Goal: Task Accomplishment & Management: Manage account settings

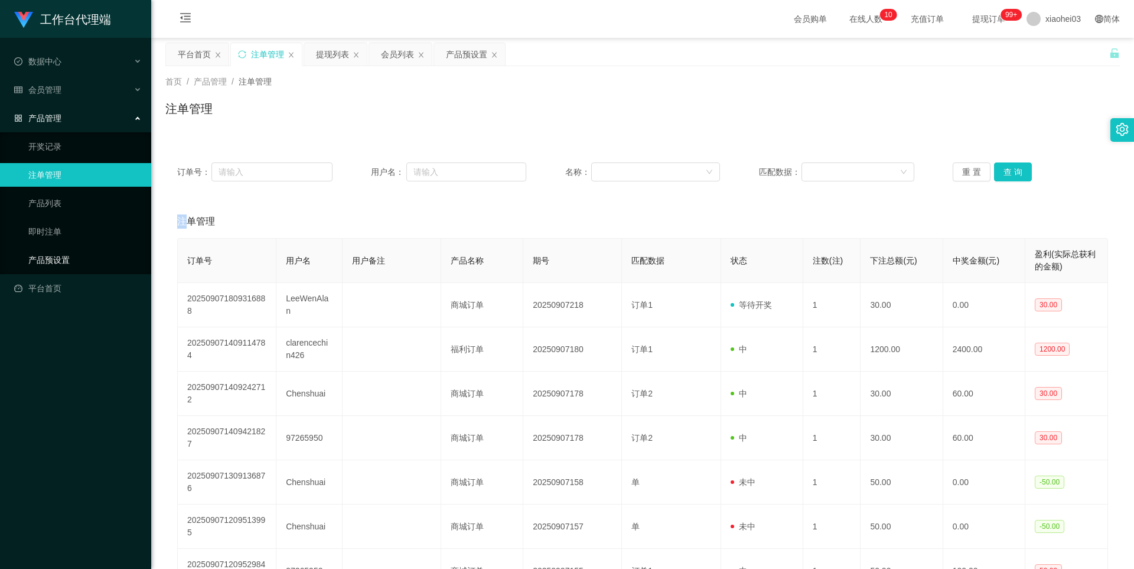
click at [44, 267] on link "产品预设置" at bounding box center [84, 260] width 113 height 24
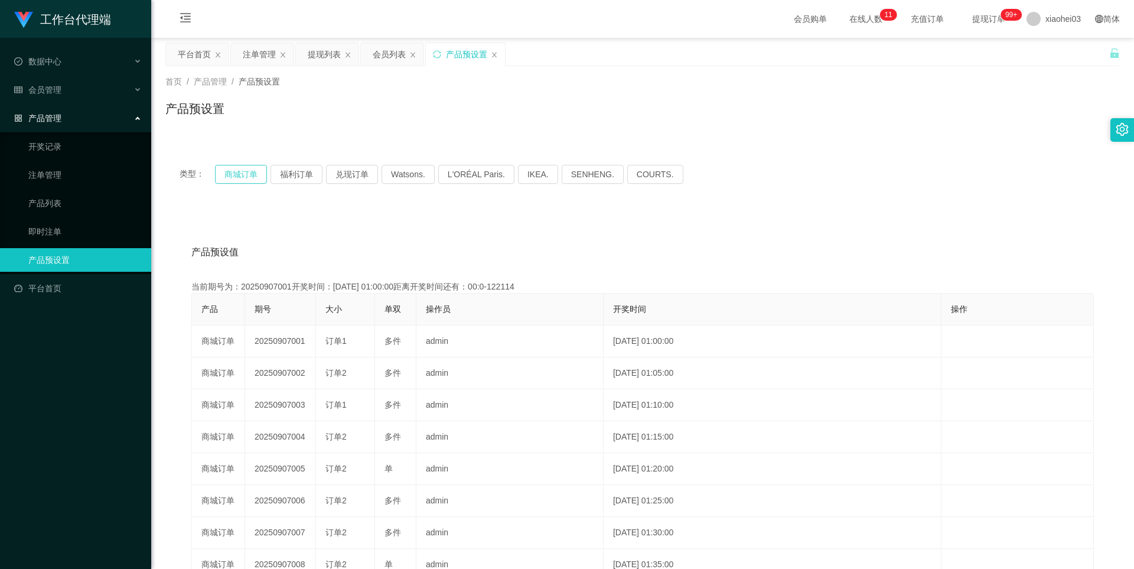
click at [221, 177] on button "商城订单" at bounding box center [241, 174] width 52 height 19
click at [235, 175] on button "商城订单" at bounding box center [241, 174] width 52 height 19
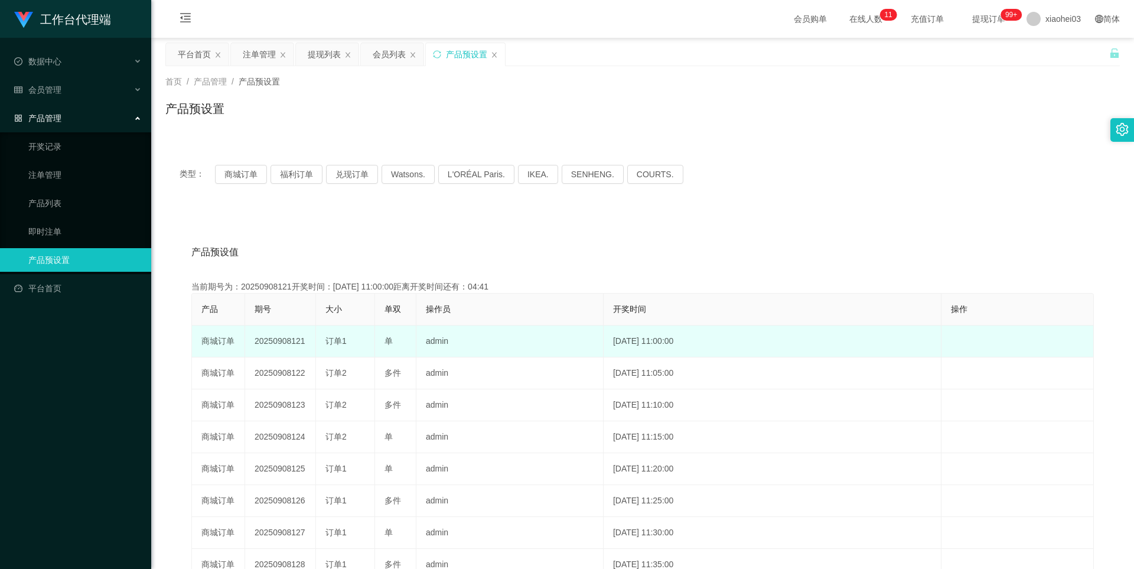
click at [335, 344] on span "订单1" at bounding box center [335, 340] width 21 height 9
click at [342, 339] on span "订单1" at bounding box center [335, 340] width 21 height 9
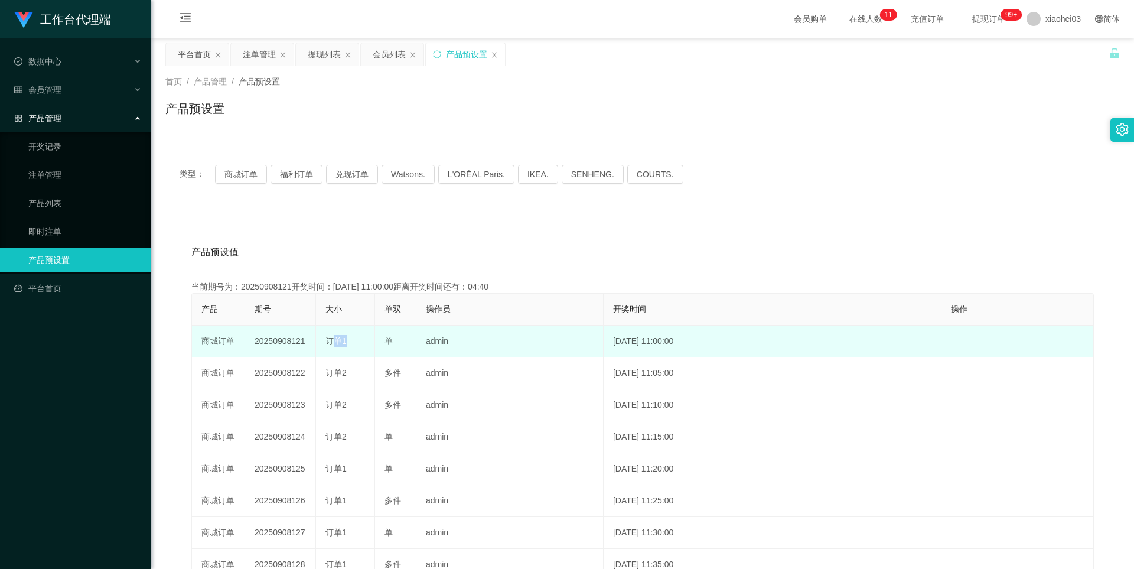
click at [342, 339] on span "订单1" at bounding box center [335, 340] width 21 height 9
click at [282, 341] on td "20250908121" at bounding box center [280, 341] width 71 height 32
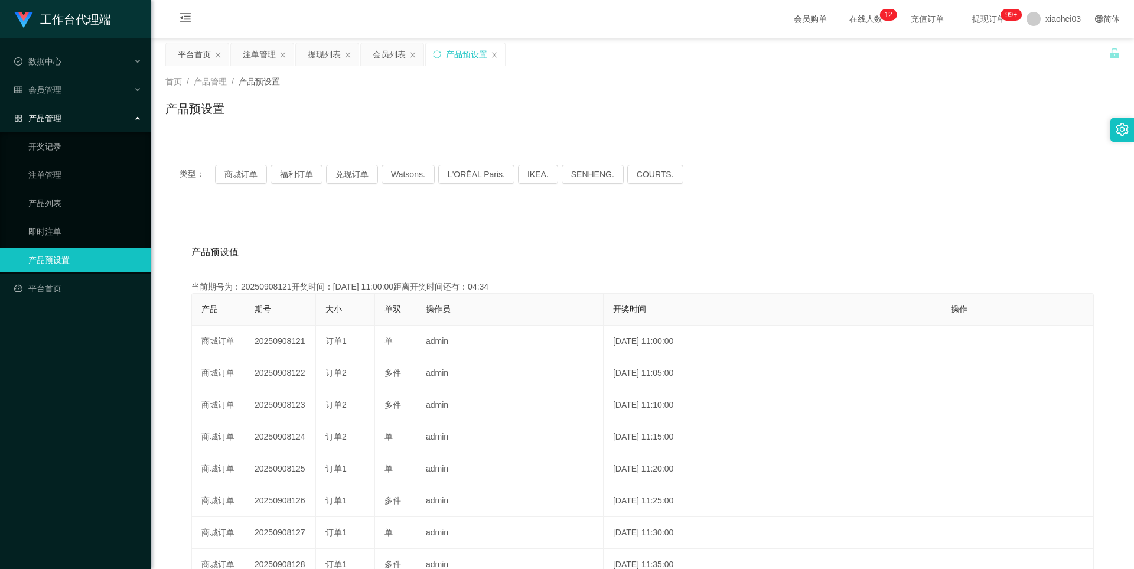
click at [494, 286] on div "当前期号为：20250908121开奖时间：[DATE] 11:00:00距离开奖时间还有：04:34" at bounding box center [642, 286] width 902 height 12
click at [551, 281] on div "当前期号为：20250908121开奖时间：[DATE] 11:00:00距离开奖时间还有：04:33" at bounding box center [642, 286] width 902 height 12
click at [294, 172] on button "福利订单" at bounding box center [296, 174] width 52 height 19
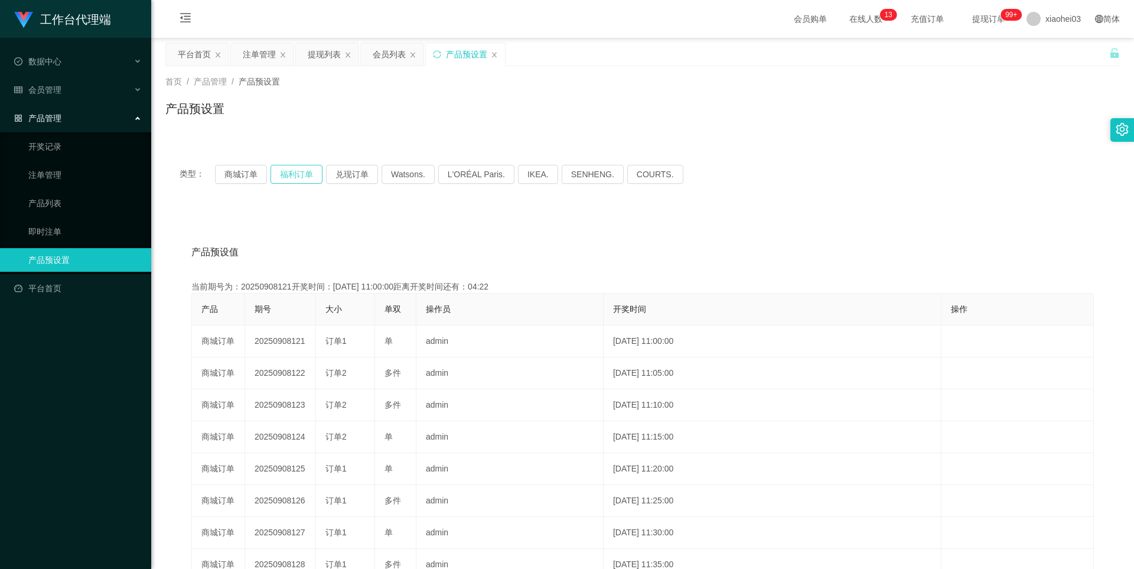
drag, startPoint x: 294, startPoint y: 172, endPoint x: 299, endPoint y: 177, distance: 7.1
click at [294, 172] on button "福利订单" at bounding box center [296, 174] width 52 height 19
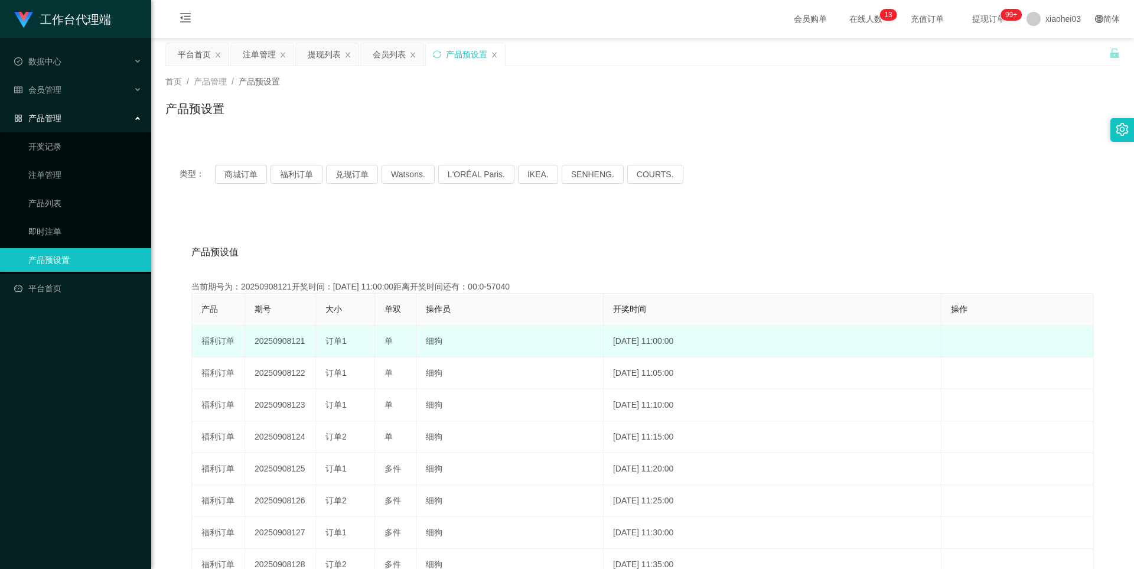
click at [286, 342] on td "20250908121" at bounding box center [280, 341] width 71 height 32
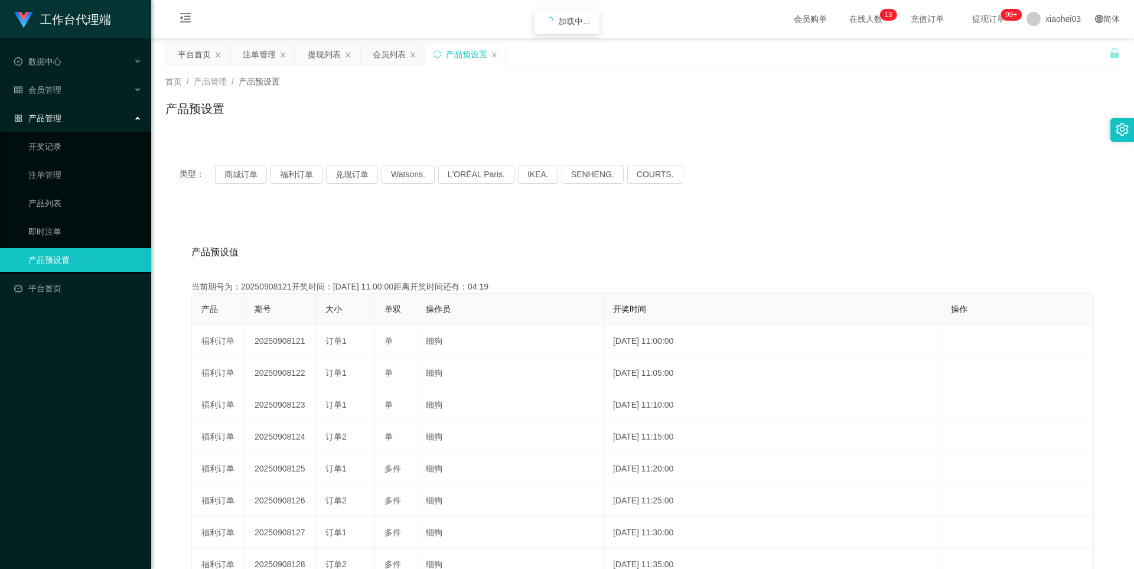
copy td "20250908121"
click at [259, 61] on div "注单管理" at bounding box center [259, 54] width 33 height 22
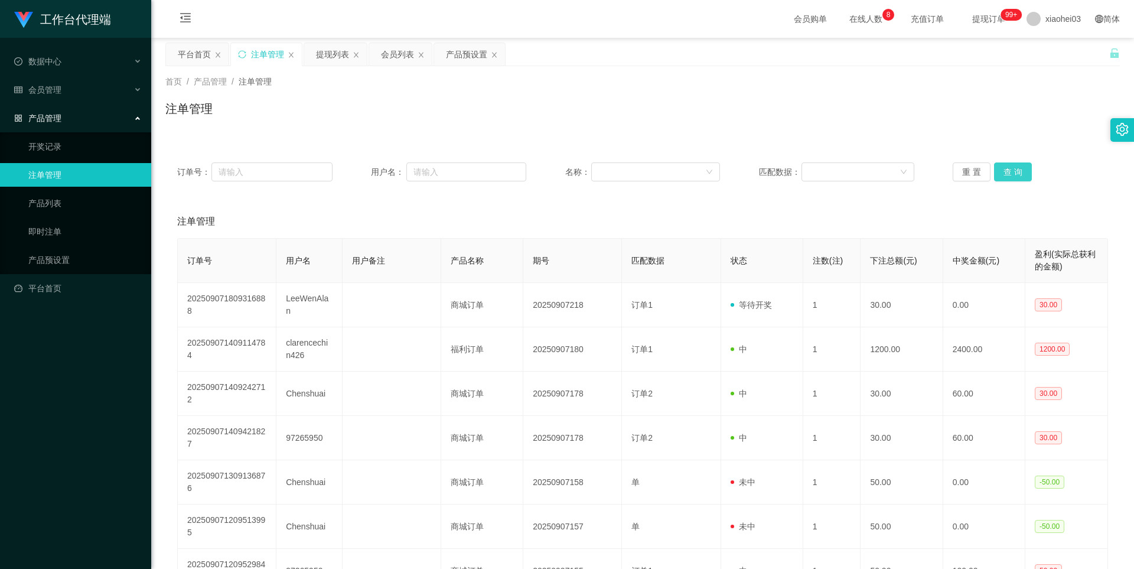
click at [998, 169] on button "查 询" at bounding box center [1013, 171] width 38 height 19
click at [998, 169] on div "重 置 查 询" at bounding box center [1029, 171] width 155 height 19
click at [998, 169] on button "查 询" at bounding box center [1013, 171] width 38 height 19
click at [998, 169] on div "重 置 查 询" at bounding box center [1029, 171] width 155 height 19
click at [1013, 165] on button "查 询" at bounding box center [1013, 171] width 38 height 19
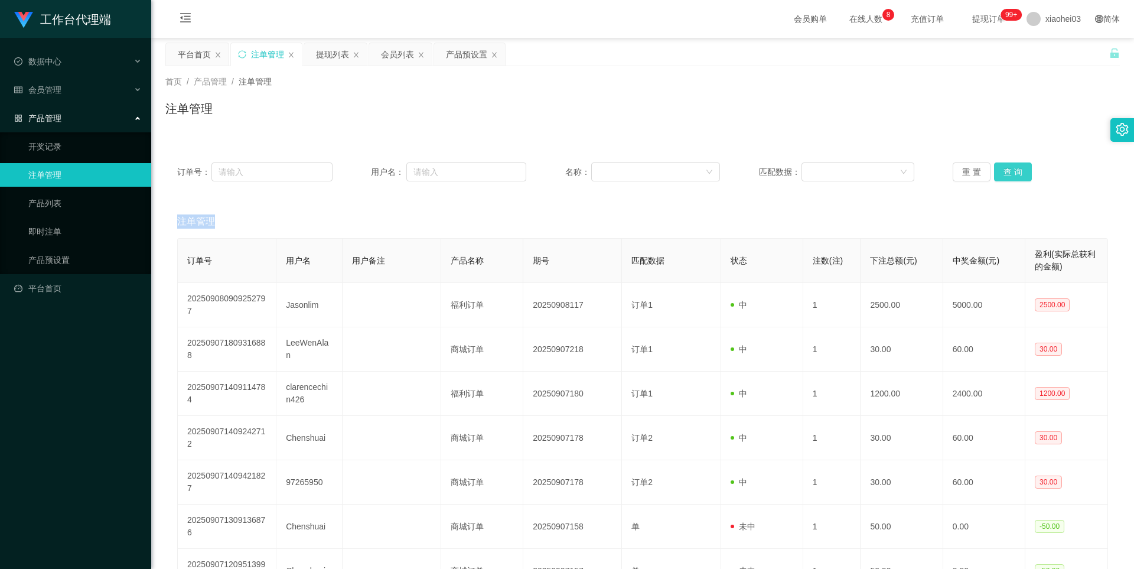
click at [1013, 165] on div "重 置 查 询" at bounding box center [1029, 171] width 155 height 19
click at [1013, 165] on button "查 询" at bounding box center [1019, 171] width 51 height 19
click at [1012, 169] on button "查 询" at bounding box center [1013, 171] width 38 height 19
click at [1012, 169] on div "重 置 查 询" at bounding box center [1029, 171] width 155 height 19
click at [1002, 174] on button "查 询" at bounding box center [1013, 171] width 38 height 19
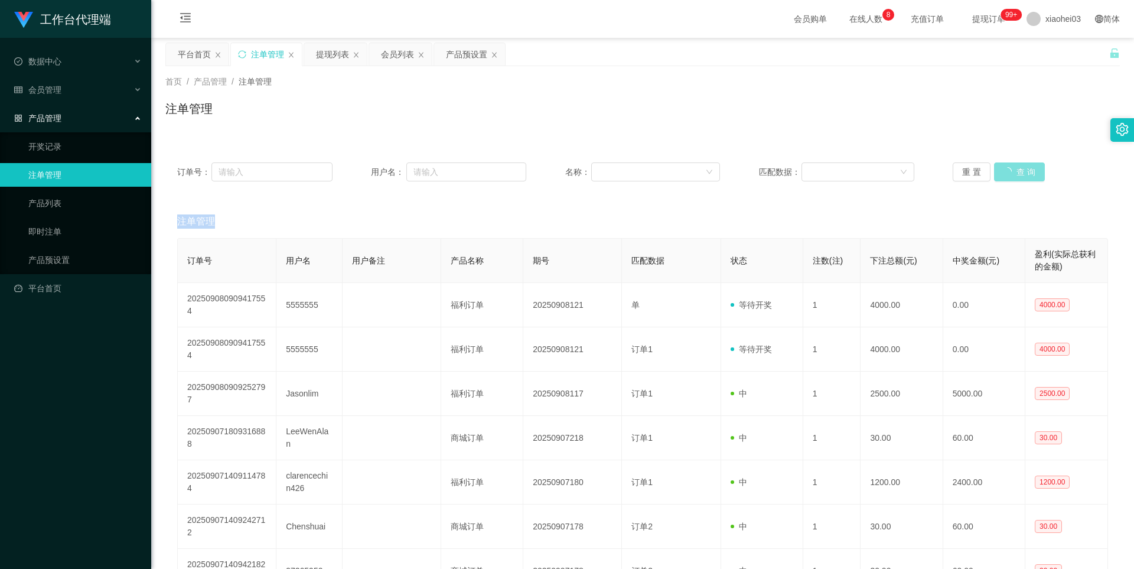
click at [1002, 174] on div "重 置 查 询" at bounding box center [1029, 171] width 155 height 19
click at [1002, 174] on button "查 询" at bounding box center [1019, 171] width 51 height 19
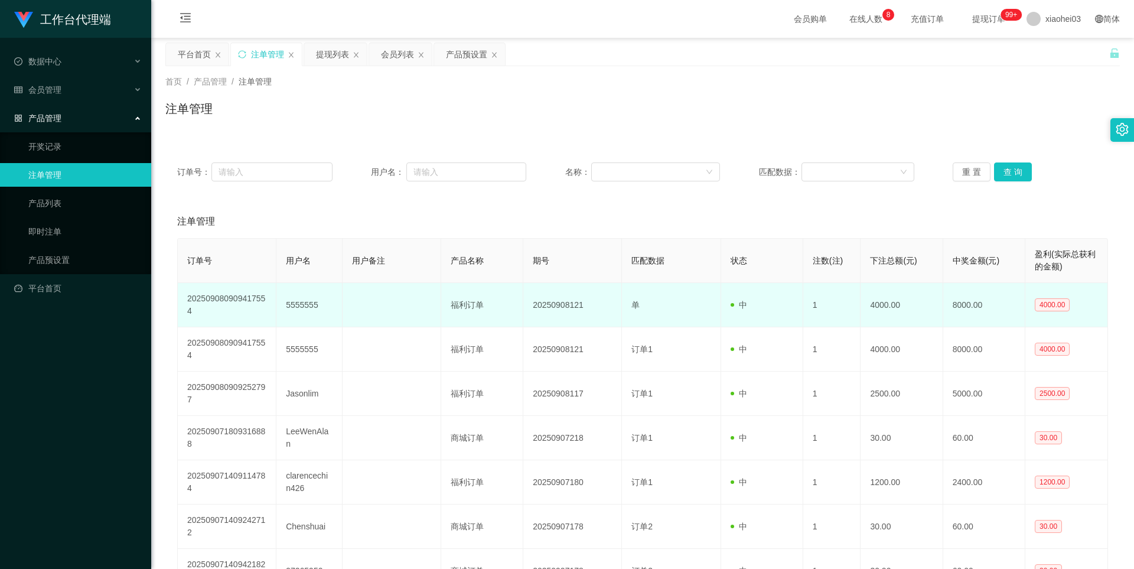
click at [295, 305] on td "5555555" at bounding box center [309, 305] width 66 height 44
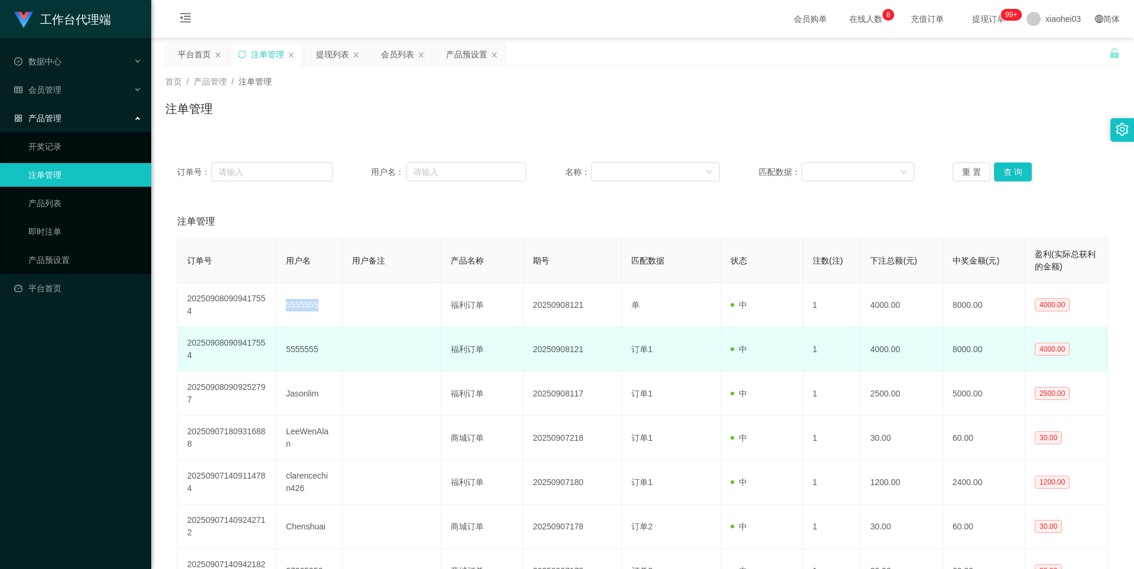
copy td "5555555"
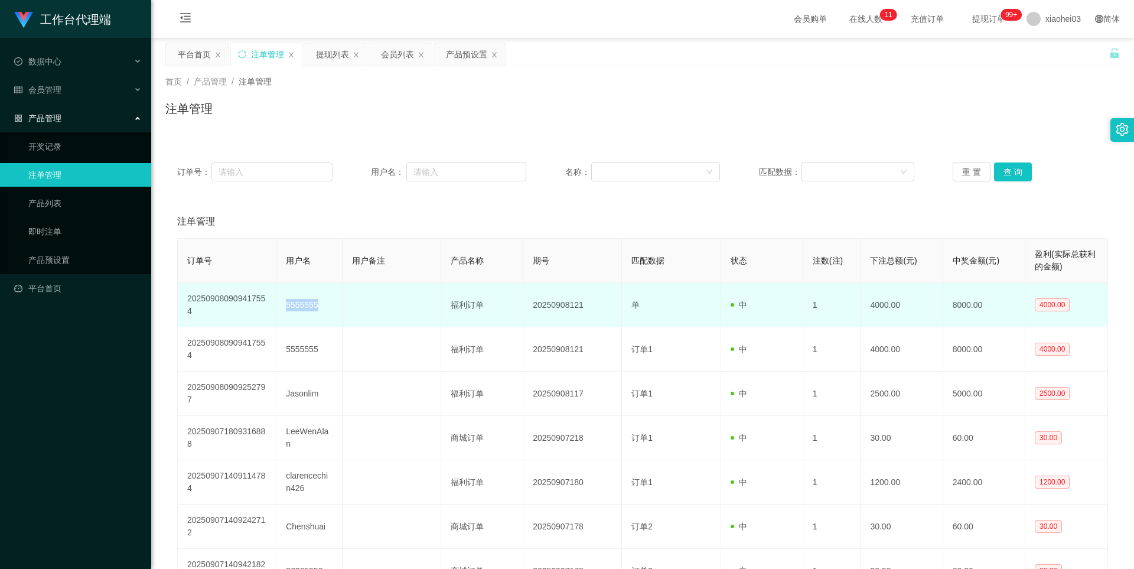
click at [303, 305] on td "5555555" at bounding box center [309, 305] width 66 height 44
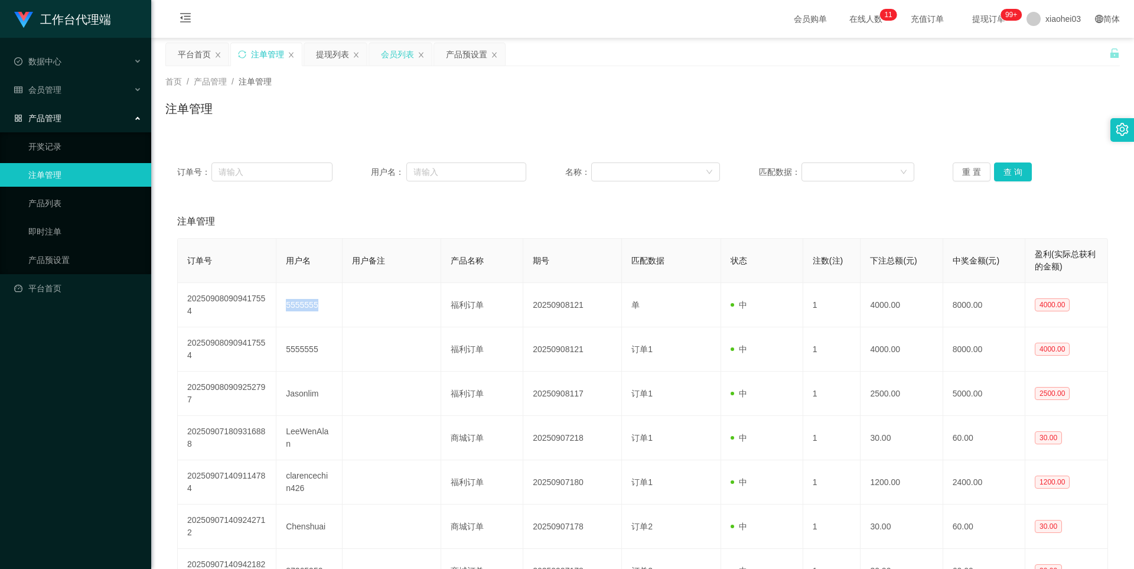
click at [389, 50] on div "会员列表" at bounding box center [397, 54] width 33 height 22
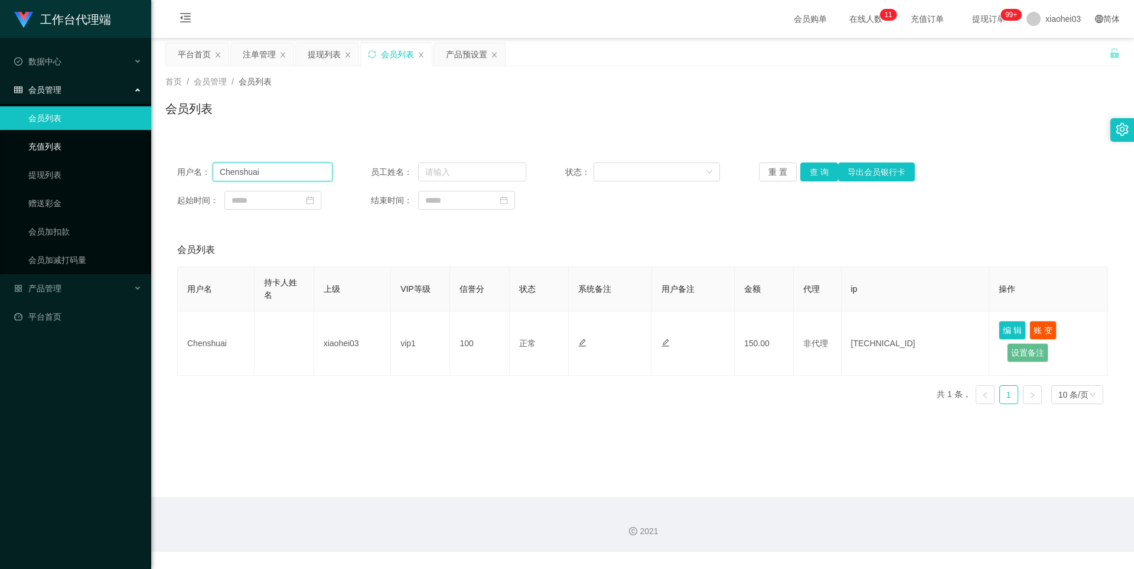
drag, startPoint x: 292, startPoint y: 170, endPoint x: 0, endPoint y: 143, distance: 293.5
click at [28, 146] on section "工作台代理端 数据中心 会员管理 会员列表 充值列表 提现列表 赠送彩金 会员加扣款 会员加减打码量 产品管理 开奖记录 注单管理 产品列表 即时注单 产品预…" at bounding box center [567, 275] width 1134 height 551
paste input "5555555"
type input "5555555"
click at [823, 175] on button "查 询" at bounding box center [819, 171] width 38 height 19
